Goal: Task Accomplishment & Management: Complete application form

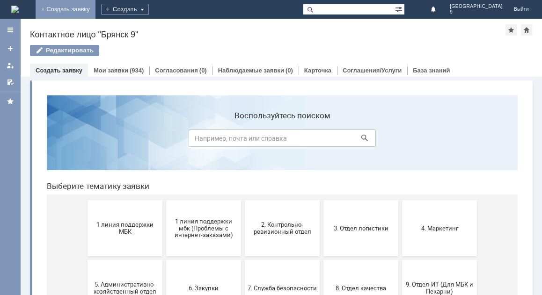
click at [96, 3] on link "+ Создать заявку" at bounding box center [66, 9] width 60 height 19
click at [96, 12] on link "+ Создать заявку" at bounding box center [66, 9] width 60 height 19
click at [123, 247] on button "1 линия поддержки МБК" at bounding box center [125, 228] width 75 height 56
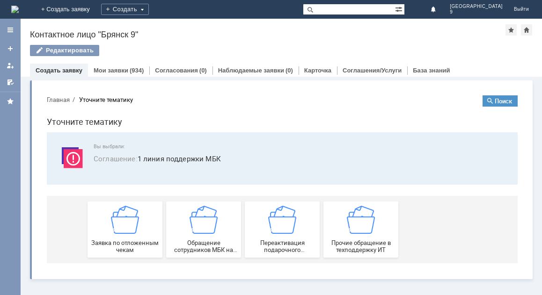
click at [123, 247] on span "Заявка по отложенным чекам" at bounding box center [124, 247] width 69 height 14
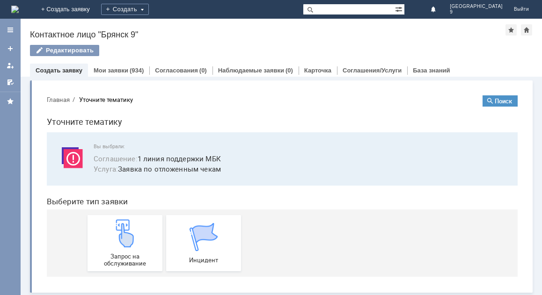
click at [123, 247] on img at bounding box center [125, 234] width 28 height 28
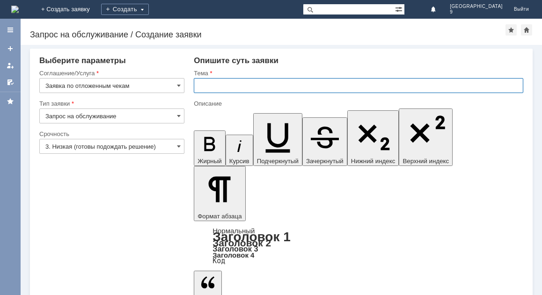
click at [206, 92] on input "text" at bounding box center [359, 85] width 330 height 15
type input "Отложенный чек."
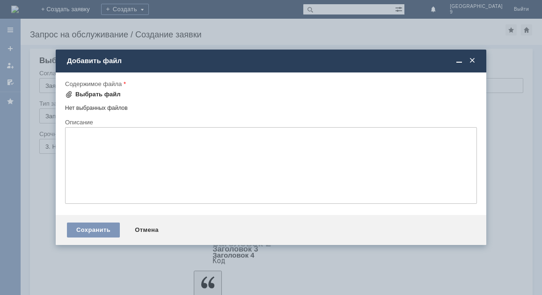
click at [84, 91] on div "Выбрать файл" at bounding box center [97, 94] width 45 height 7
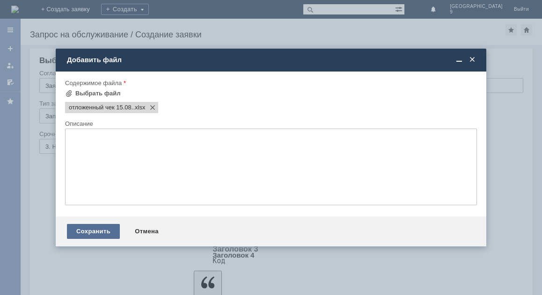
click at [93, 234] on div "Сохранить" at bounding box center [93, 231] width 53 height 15
